Goal: Task Accomplishment & Management: Complete application form

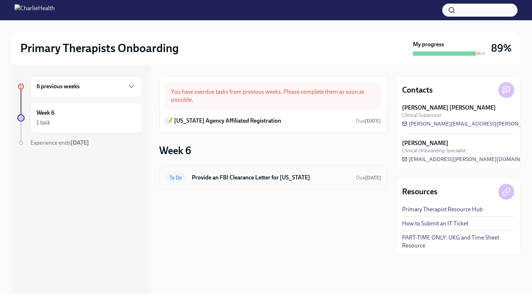
click at [255, 178] on h6 "Provide an FBI Clearance Letter for [US_STATE]" at bounding box center [271, 178] width 159 height 8
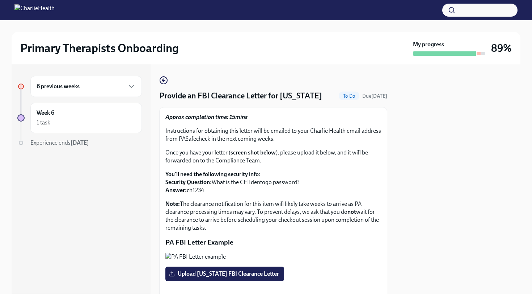
click at [112, 92] on div "6 previous weeks" at bounding box center [85, 86] width 111 height 21
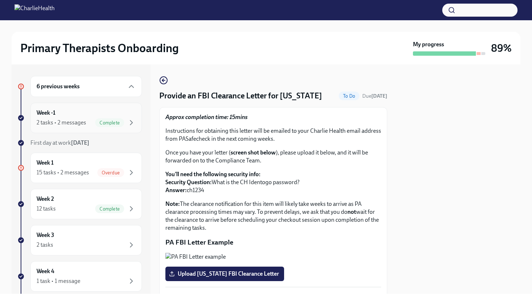
click at [104, 120] on span "Complete" at bounding box center [109, 122] width 29 height 5
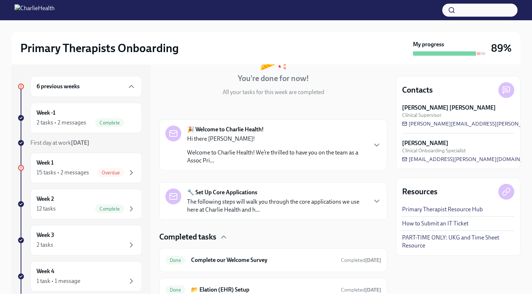
scroll to position [96, 0]
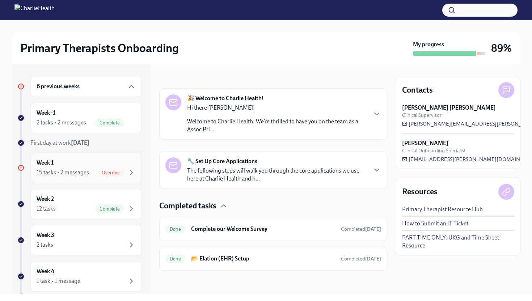
click at [90, 173] on div "15 tasks • 2 messages Overdue" at bounding box center [86, 172] width 99 height 9
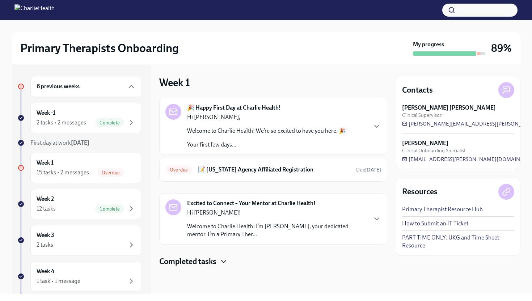
click at [223, 264] on icon "button" at bounding box center [223, 261] width 9 height 9
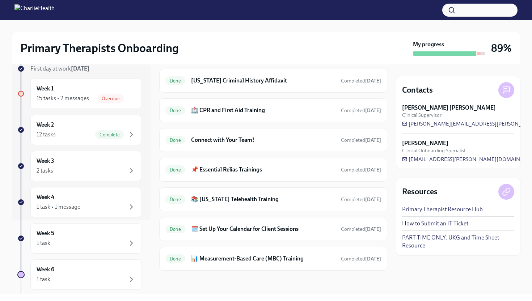
scroll to position [75, 0]
click at [76, 135] on div "12 tasks Complete" at bounding box center [86, 133] width 99 height 9
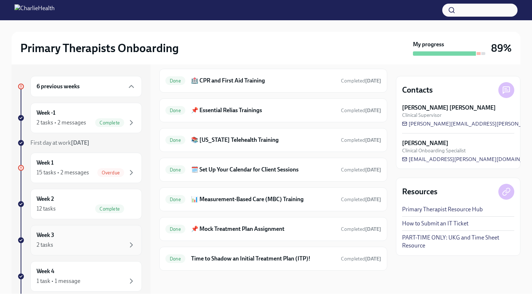
scroll to position [113, 0]
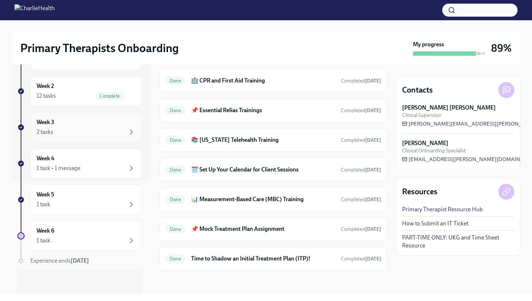
click at [96, 127] on div "Week 3 2 tasks" at bounding box center [86, 127] width 99 height 18
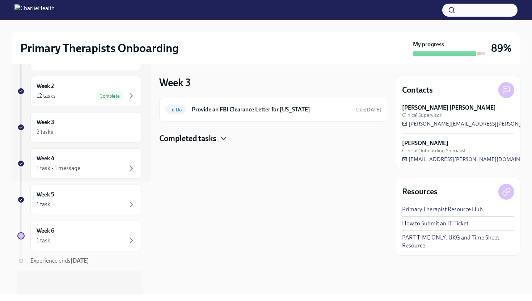
click at [226, 140] on icon "button" at bounding box center [223, 138] width 9 height 9
click at [132, 167] on icon "button" at bounding box center [131, 168] width 9 height 9
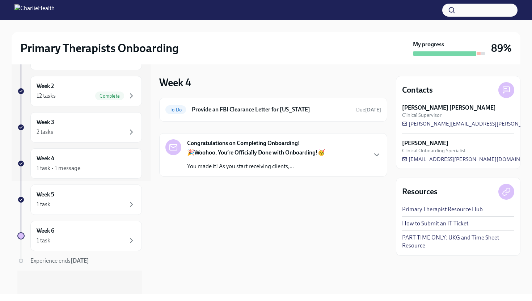
click at [223, 164] on p "You made it! As you start receiving clients,..." at bounding box center [256, 167] width 138 height 8
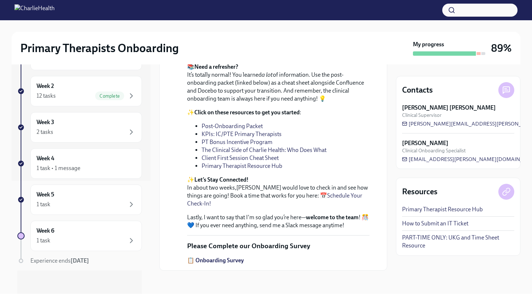
scroll to position [226, 0]
click at [246, 130] on link "Post-Onboarding Packet" at bounding box center [232, 126] width 61 height 7
